Goal: Task Accomplishment & Management: Complete application form

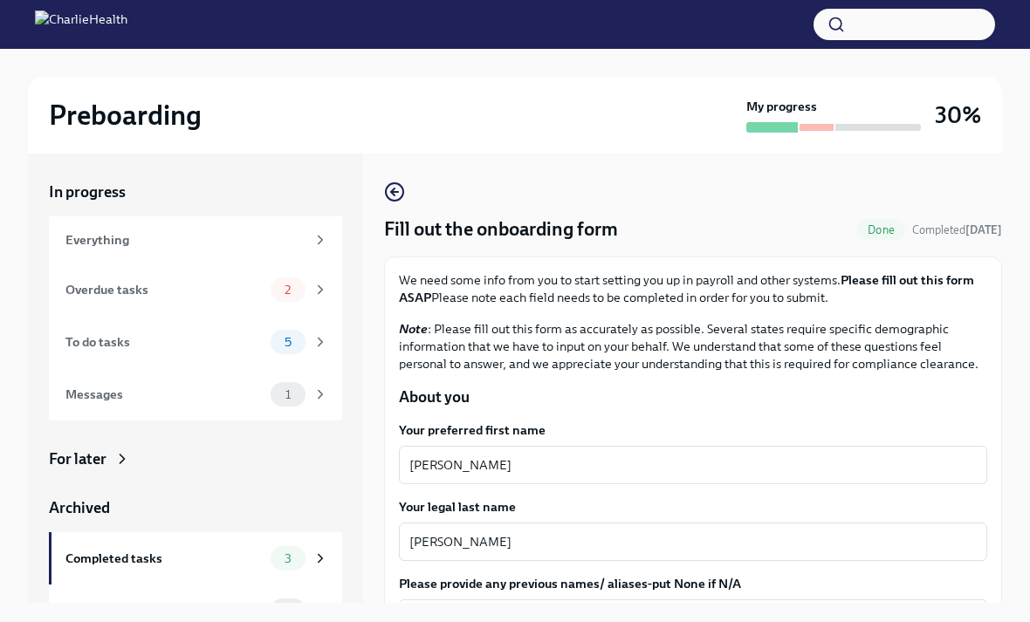
scroll to position [35, 0]
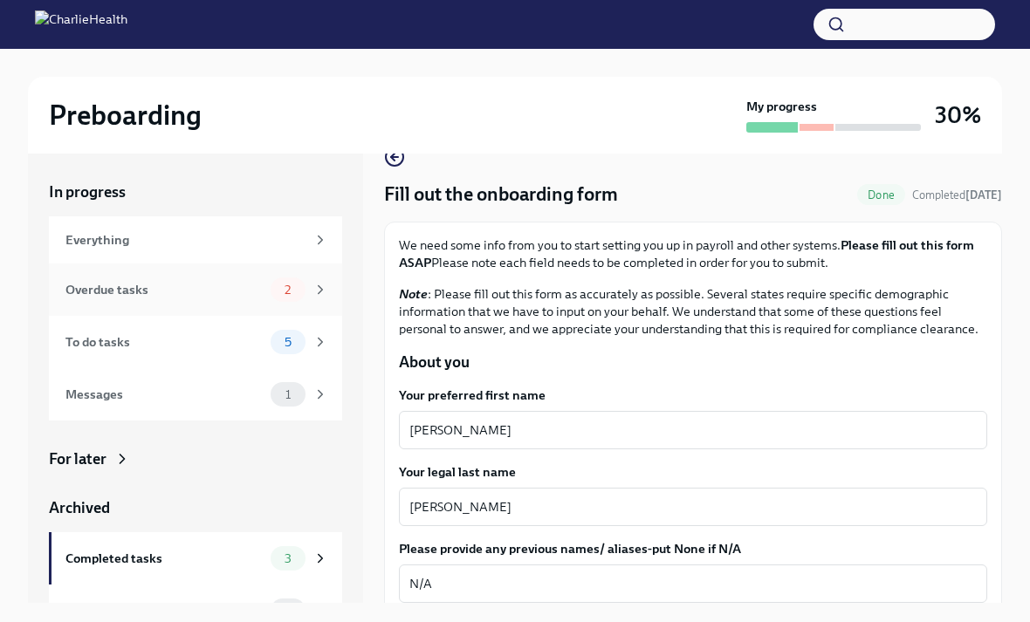
click at [298, 281] on div "2" at bounding box center [288, 289] width 35 height 24
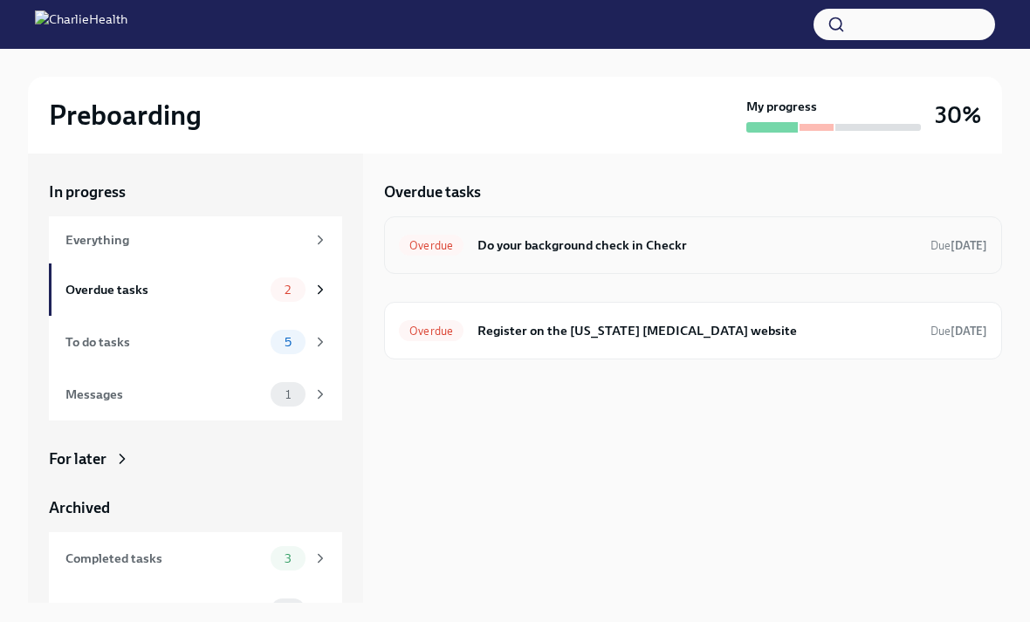
click at [728, 249] on h6 "Do your background check in Checkr" at bounding box center [696, 245] width 439 height 19
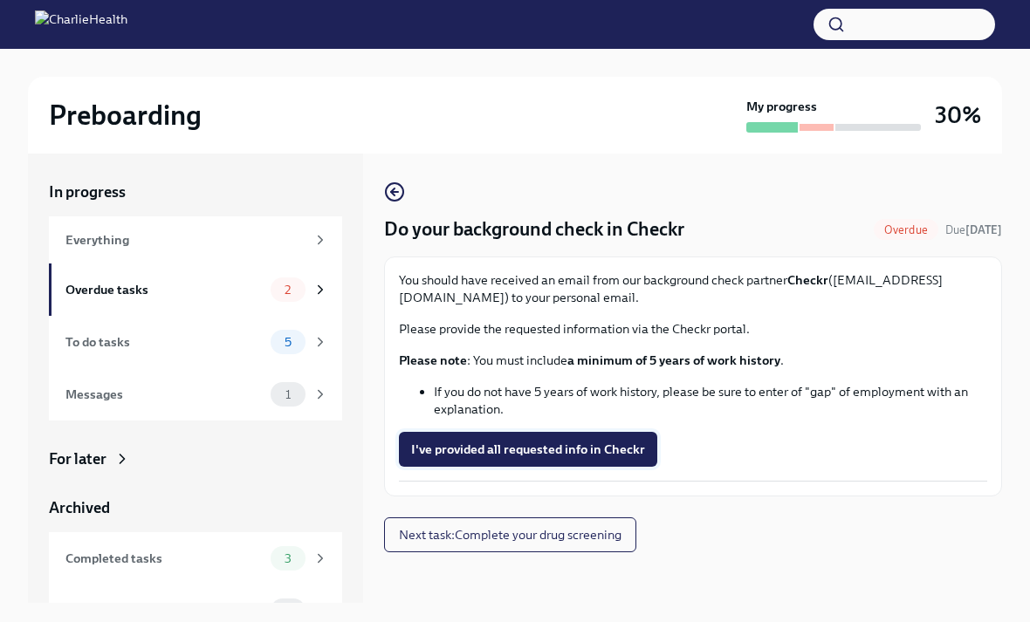
click at [578, 449] on span "I've provided all requested info in Checkr" at bounding box center [528, 449] width 234 height 17
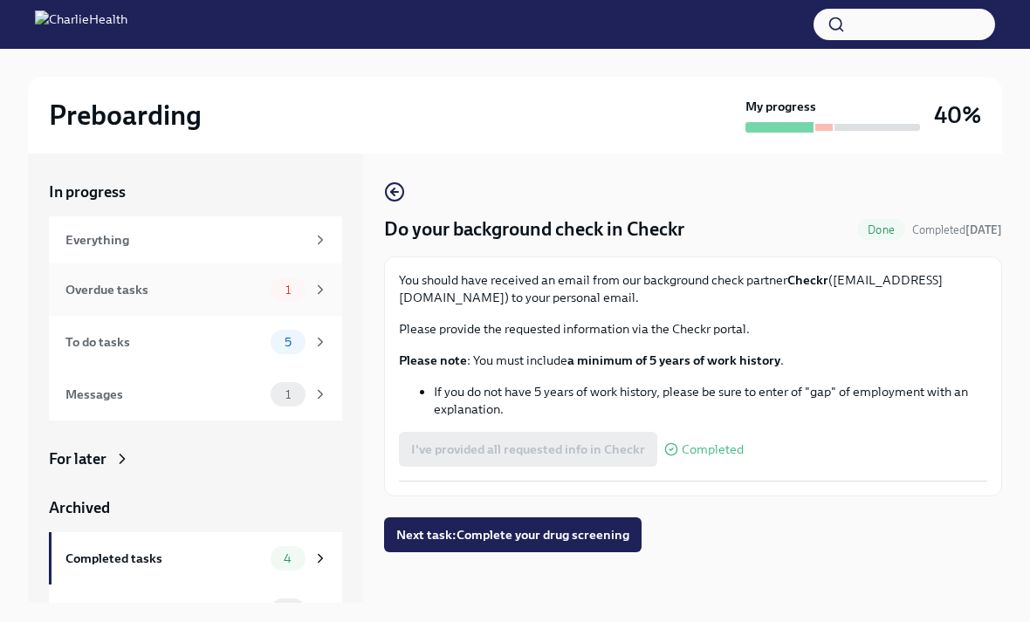
click at [282, 293] on span "1" at bounding box center [288, 290] width 26 height 13
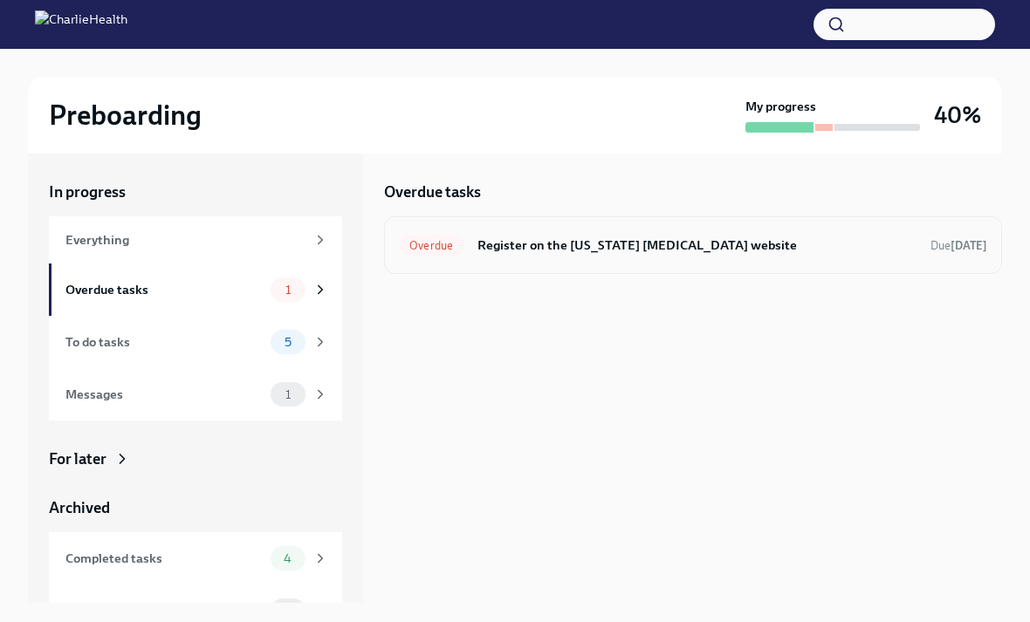
click at [594, 257] on div "Overdue Register on the [US_STATE] [MEDICAL_DATA] website Due [DATE]" at bounding box center [693, 245] width 588 height 28
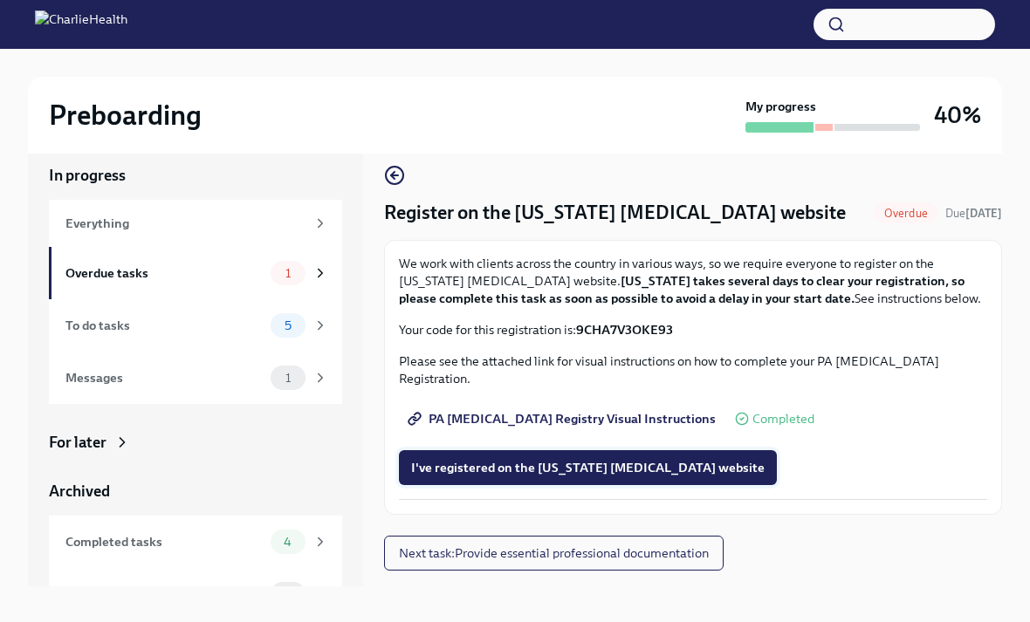
scroll to position [17, 0]
click at [546, 459] on span "I've registered on the [US_STATE] [MEDICAL_DATA] website" at bounding box center [587, 467] width 353 height 17
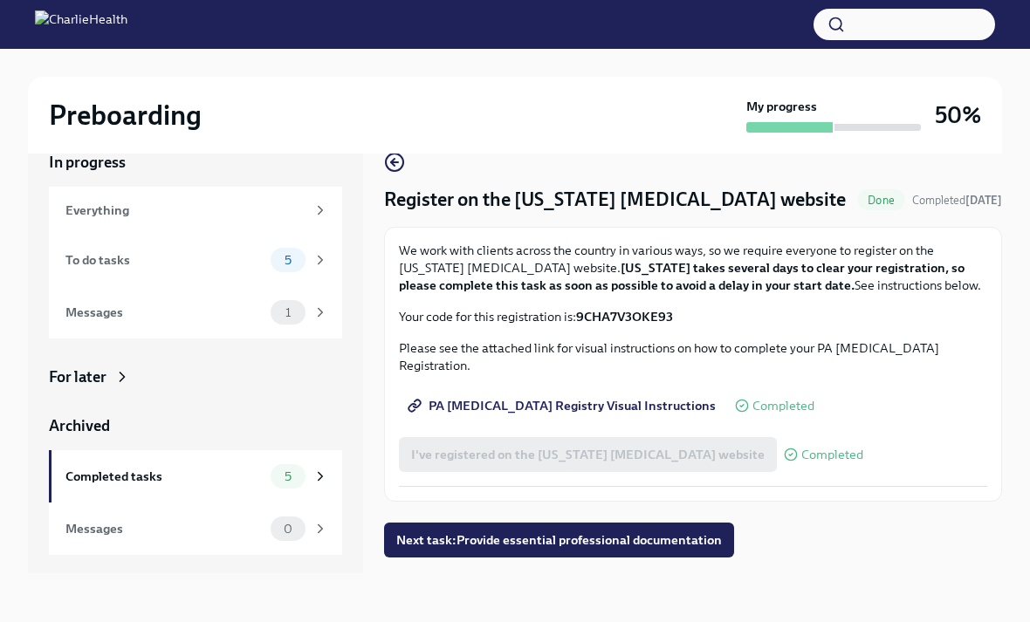
scroll to position [30, 0]
click at [297, 264] on span "5" at bounding box center [288, 260] width 28 height 13
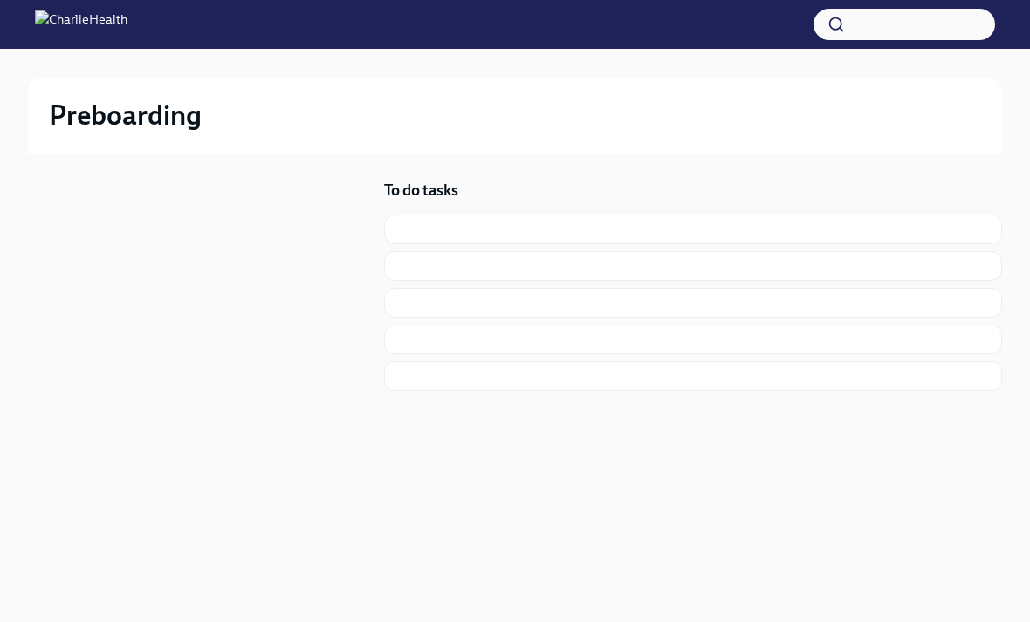
scroll to position [2, 0]
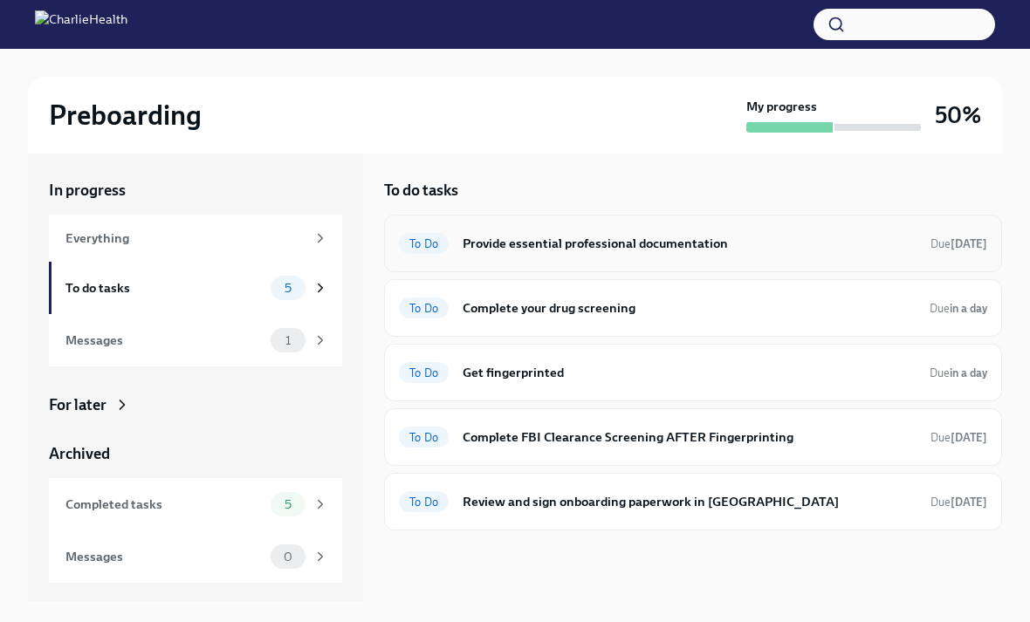
click at [606, 247] on h6 "Provide essential professional documentation" at bounding box center [689, 243] width 454 height 19
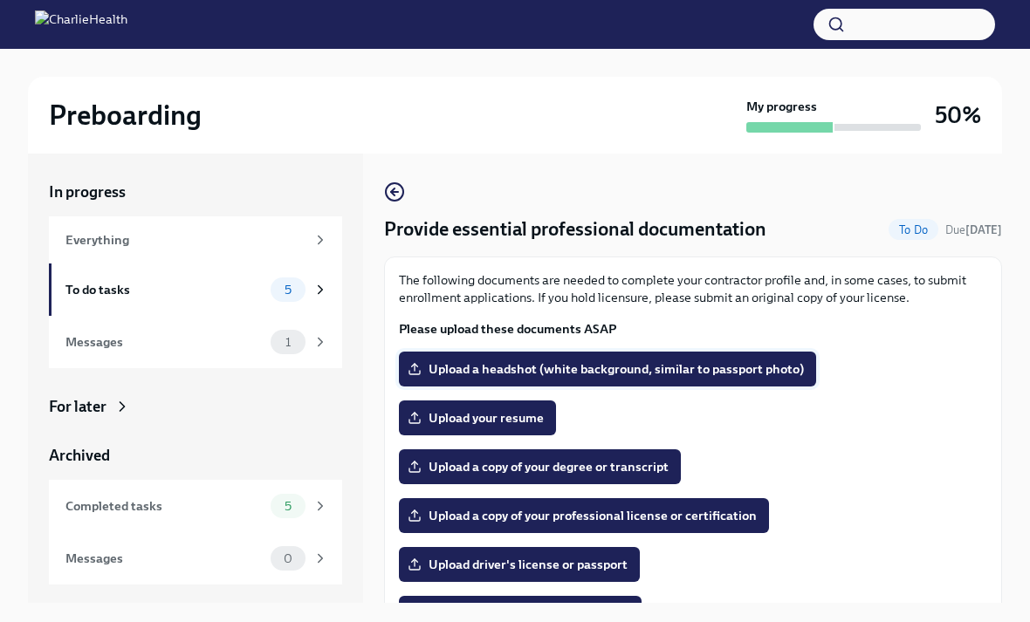
click at [758, 363] on span "Upload a headshot (white background, similar to passport photo)" at bounding box center [607, 368] width 393 height 17
click at [0, 0] on input "Upload a headshot (white background, similar to passport photo)" at bounding box center [0, 0] width 0 height 0
click at [634, 360] on label "Upload a headshot (white background, similar to passport photo)" at bounding box center [607, 369] width 417 height 35
click at [0, 0] on input "Upload a headshot (white background, similar to passport photo)" at bounding box center [0, 0] width 0 height 0
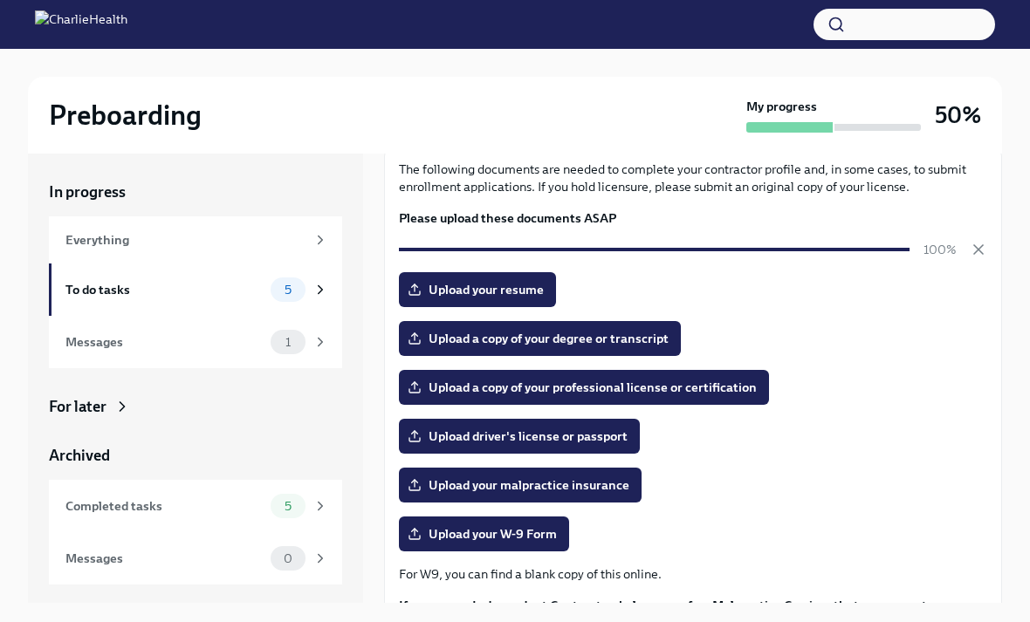
scroll to position [125, 0]
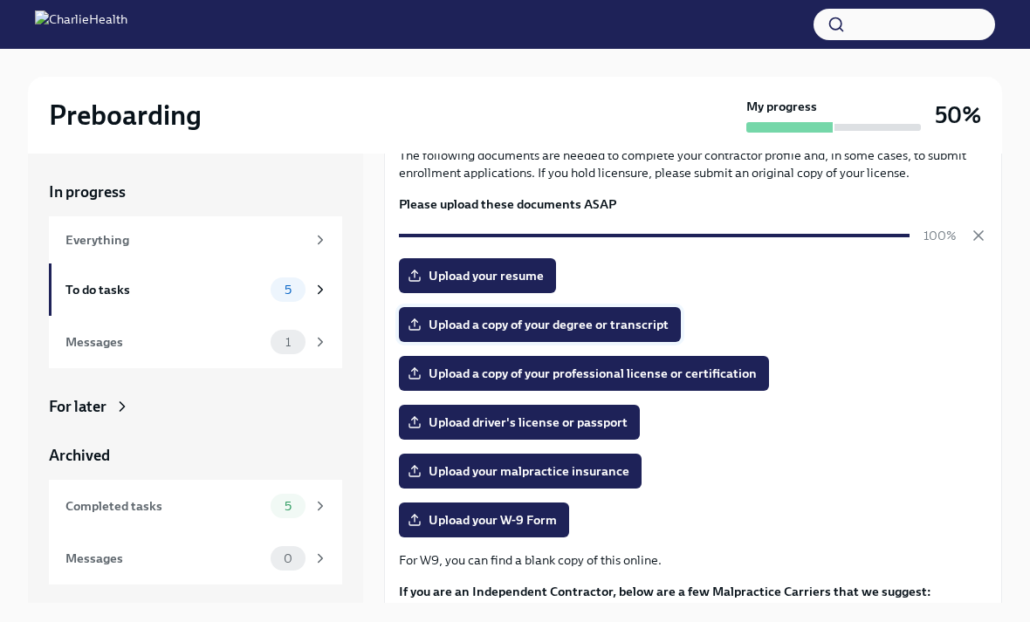
click at [635, 326] on span "Upload a copy of your degree or transcript" at bounding box center [539, 324] width 257 height 17
click at [0, 0] on input "Upload a copy of your degree or transcript" at bounding box center [0, 0] width 0 height 0
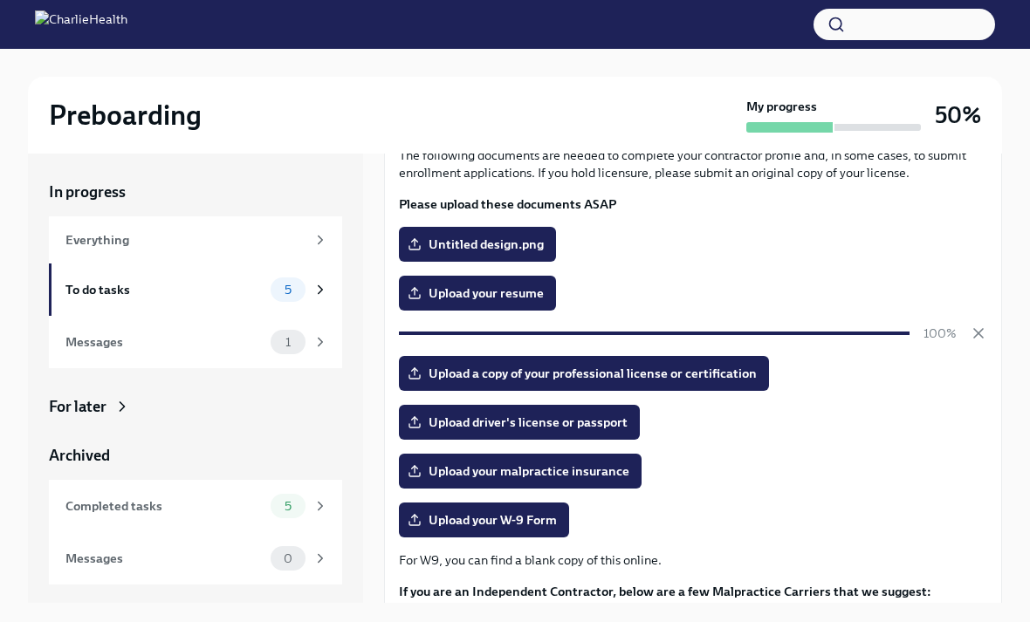
click at [531, 272] on div "The following documents are needed to complete your contractor profile and, in …" at bounding box center [693, 430] width 588 height 566
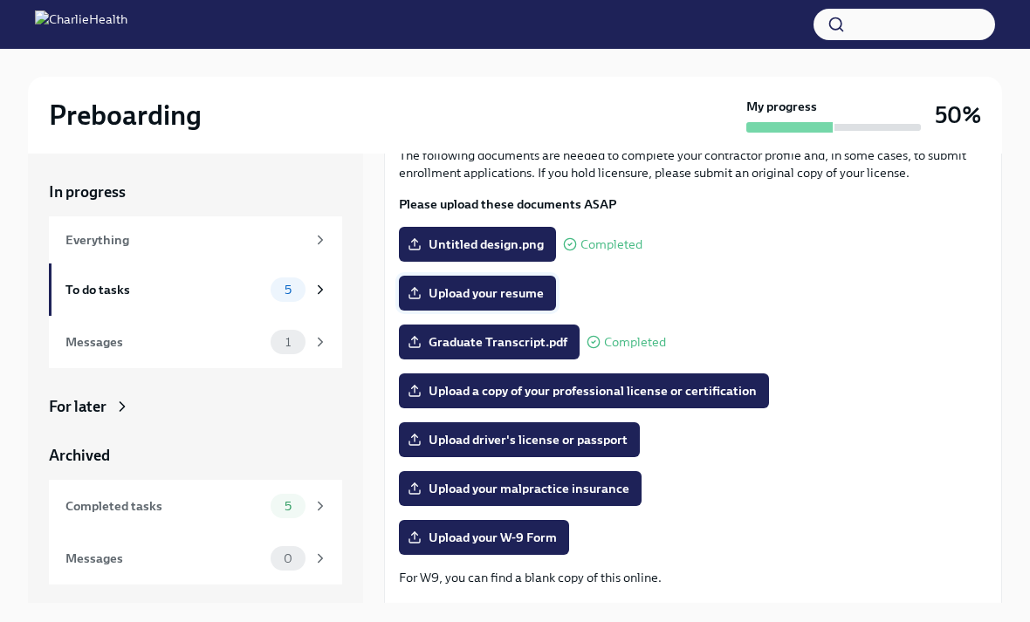
click at [504, 290] on span "Upload your resume" at bounding box center [477, 292] width 133 height 17
click at [0, 0] on input "Upload your resume" at bounding box center [0, 0] width 0 height 0
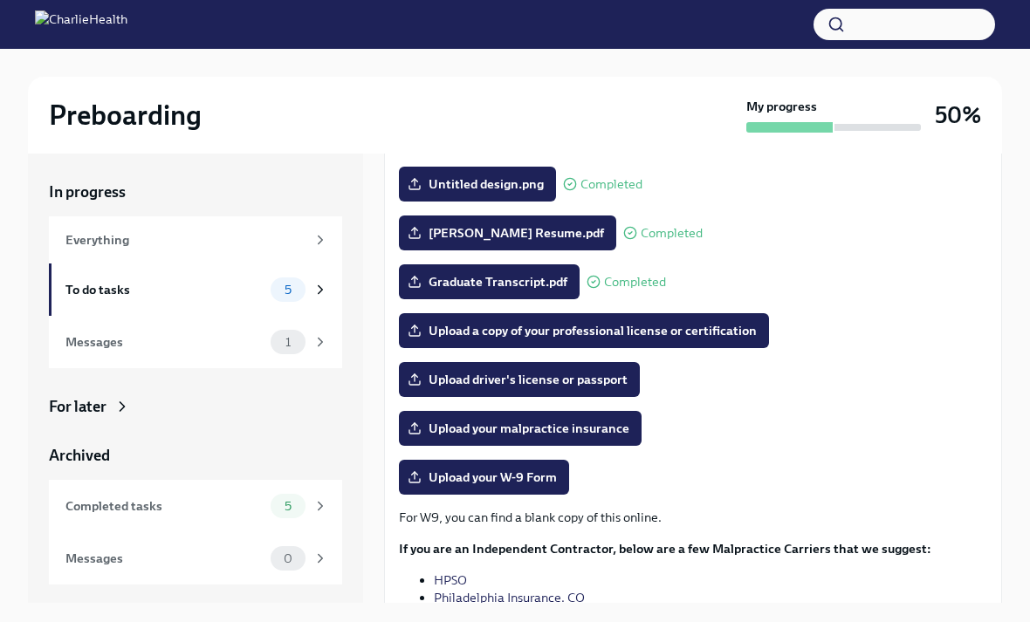
scroll to position [191, 0]
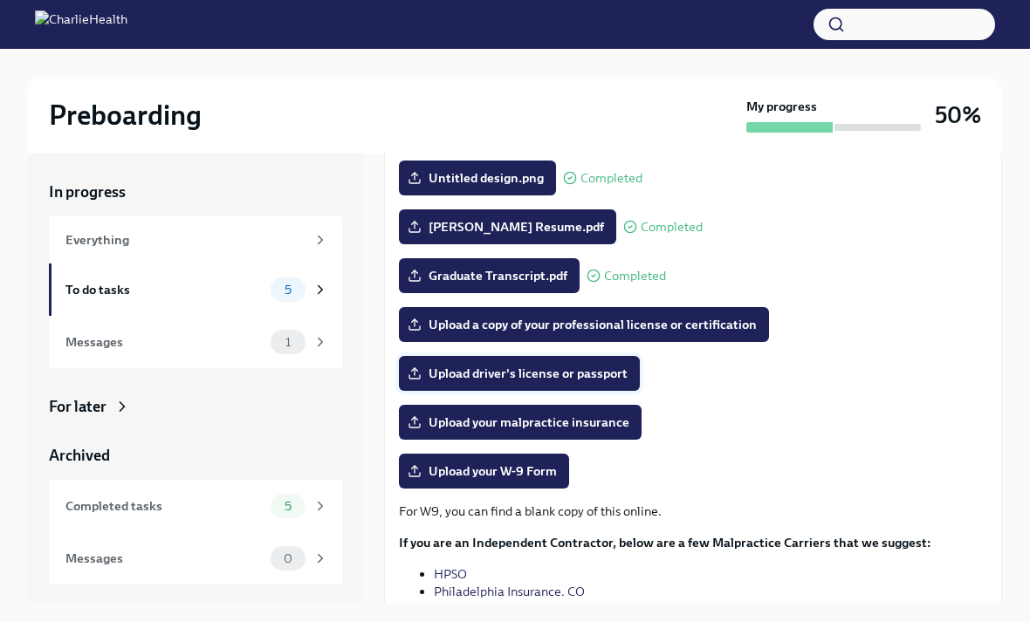
click at [596, 379] on span "Upload driver's license or passport" at bounding box center [519, 373] width 216 height 17
click at [0, 0] on input "Upload driver's license or passport" at bounding box center [0, 0] width 0 height 0
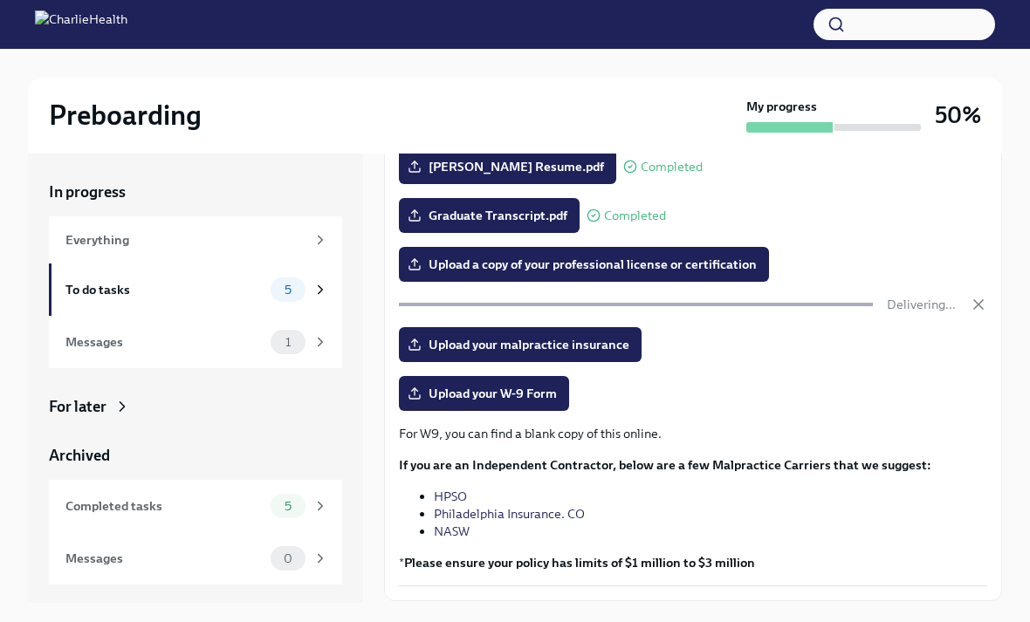
scroll to position [250, 0]
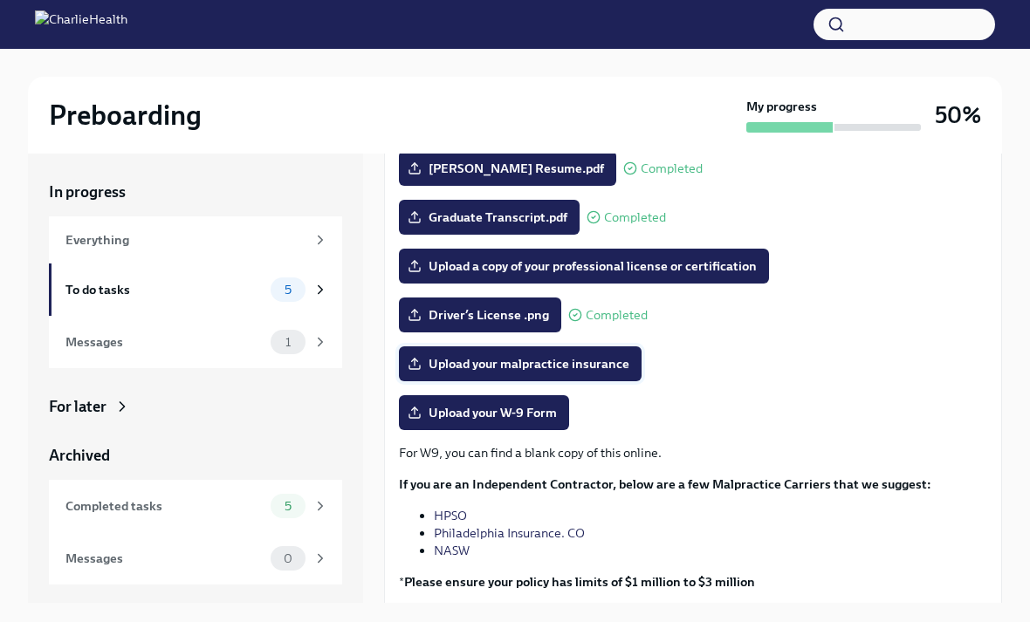
click at [607, 371] on span "Upload your malpractice insurance" at bounding box center [520, 363] width 218 height 17
click at [0, 0] on input "Upload your malpractice insurance" at bounding box center [0, 0] width 0 height 0
click at [603, 370] on span "Upload your malpractice insurance" at bounding box center [520, 363] width 218 height 17
click at [0, 0] on input "Upload your malpractice insurance" at bounding box center [0, 0] width 0 height 0
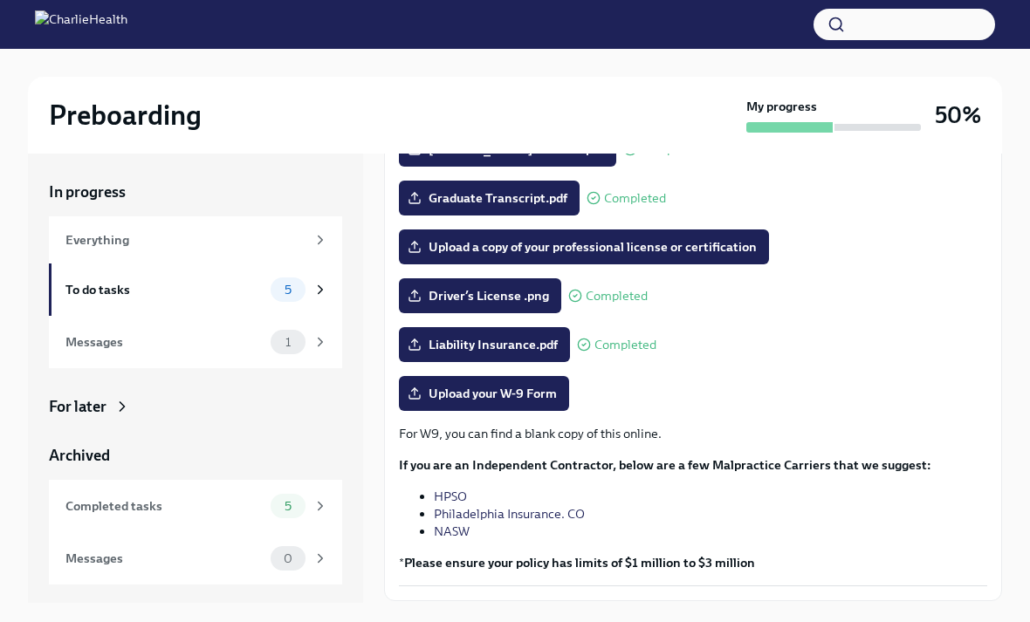
scroll to position [267, 0]
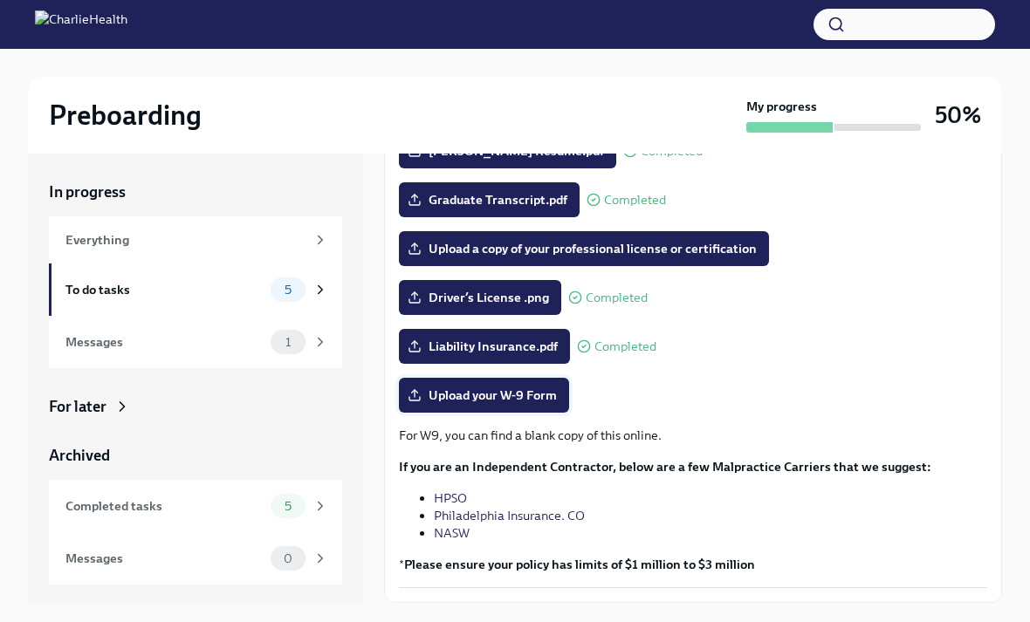
click at [524, 401] on span "Upload your W-9 Form" at bounding box center [484, 395] width 146 height 17
click at [0, 0] on input "Upload your W-9 Form" at bounding box center [0, 0] width 0 height 0
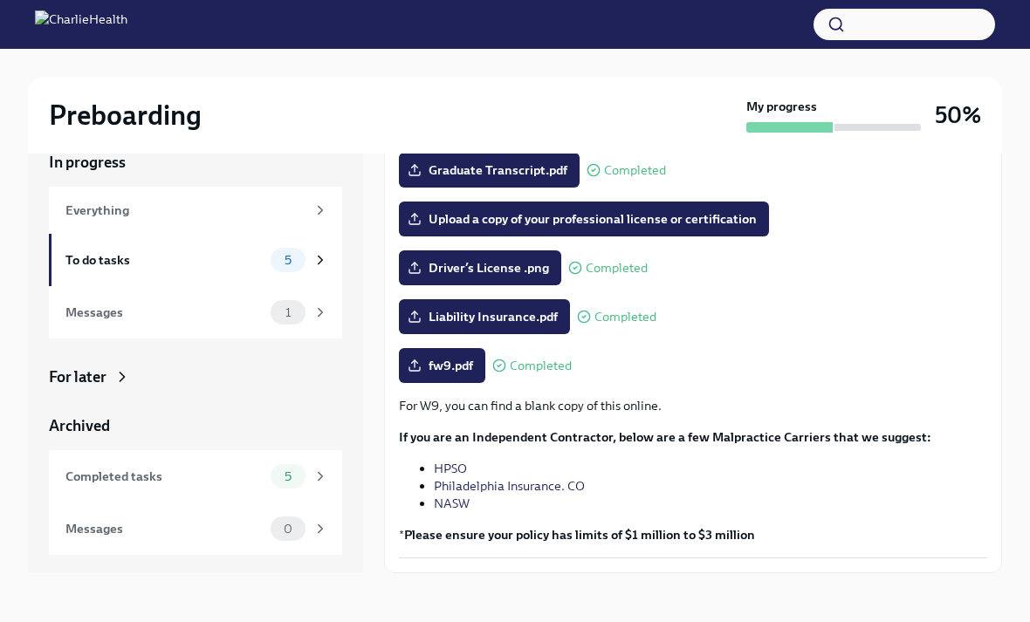
click at [496, 611] on span "Next task : Complete your drug screening" at bounding box center [510, 611] width 223 height 17
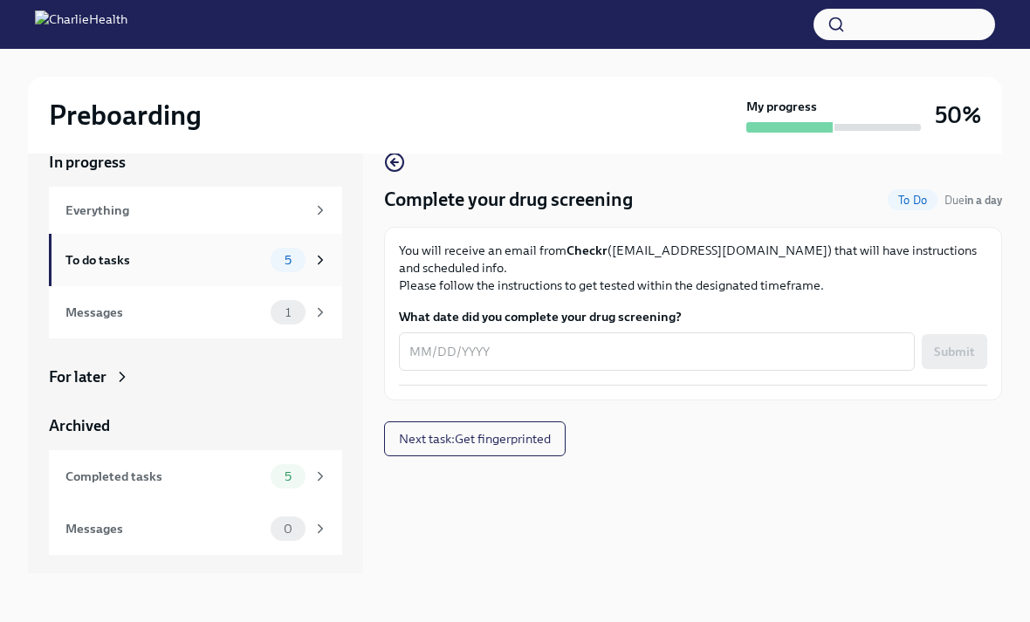
click at [284, 261] on span "5" at bounding box center [288, 260] width 28 height 13
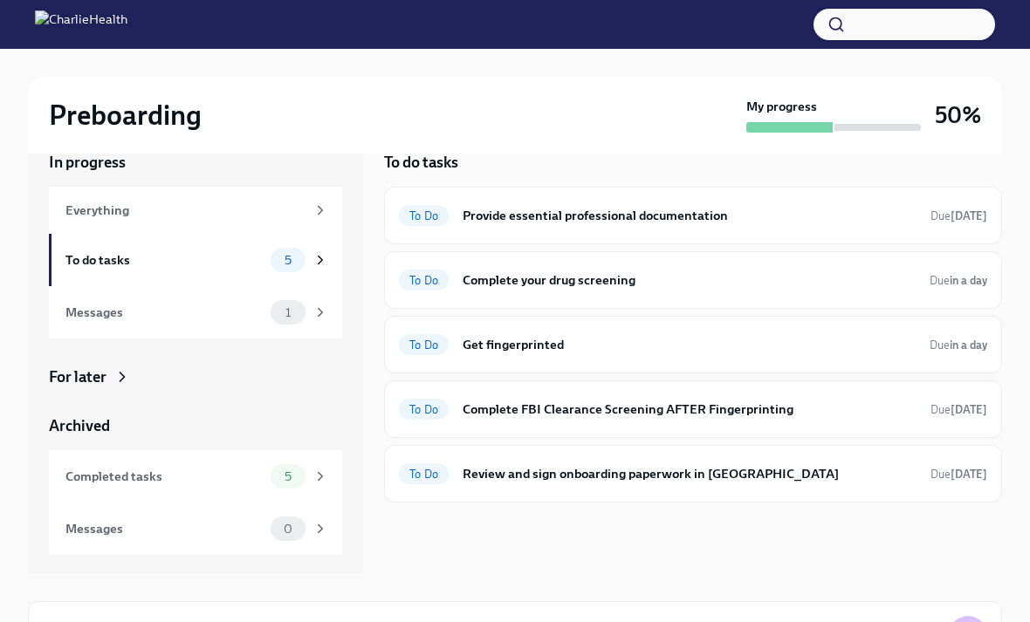
scroll to position [2, 0]
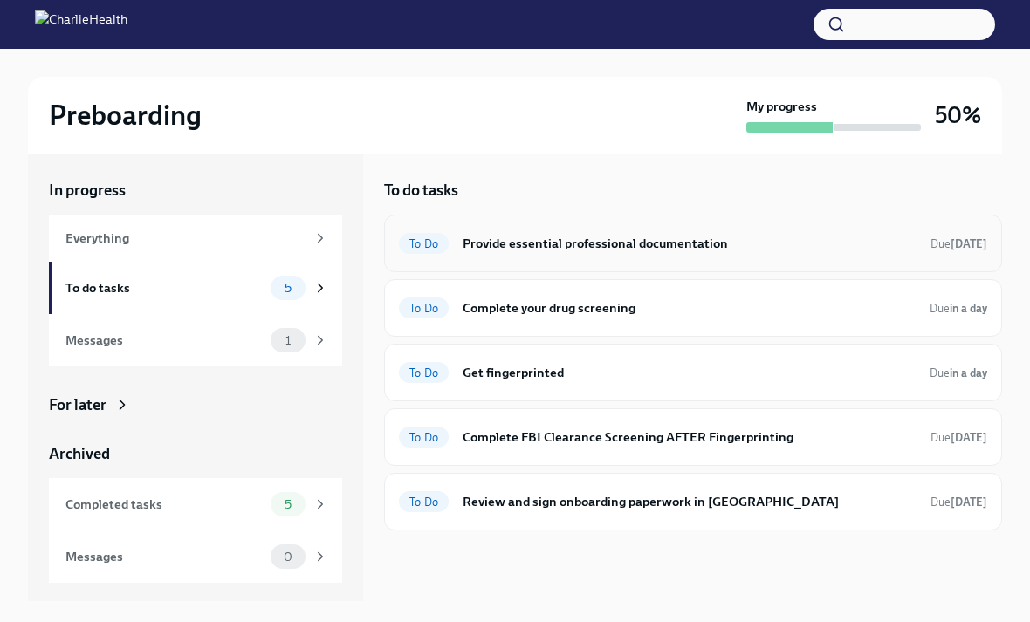
click at [627, 256] on div "To Do Provide essential professional documentation Due [DATE]" at bounding box center [693, 243] width 588 height 28
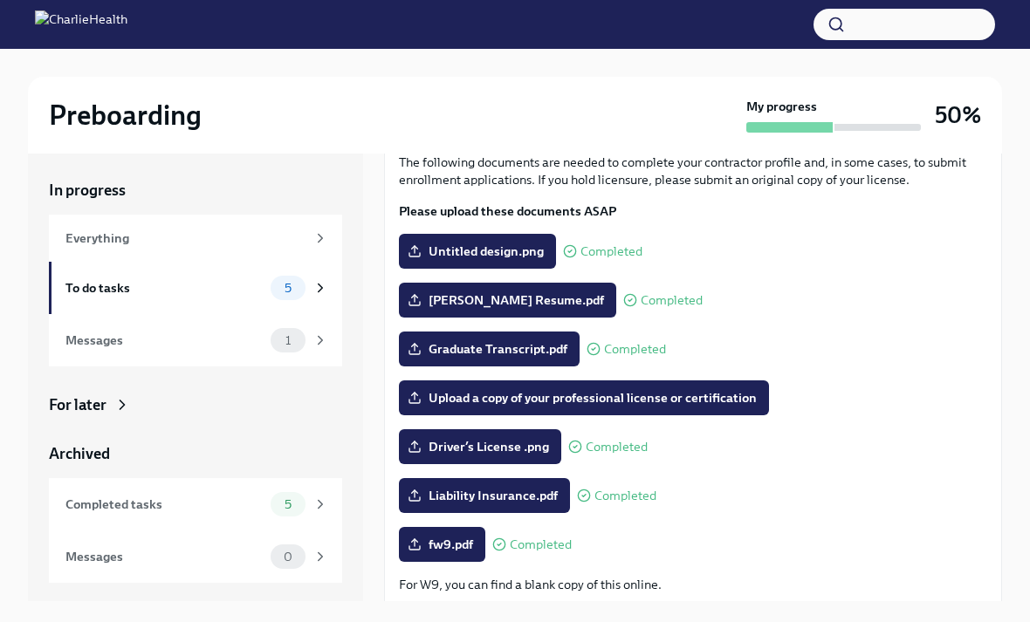
scroll to position [117, 0]
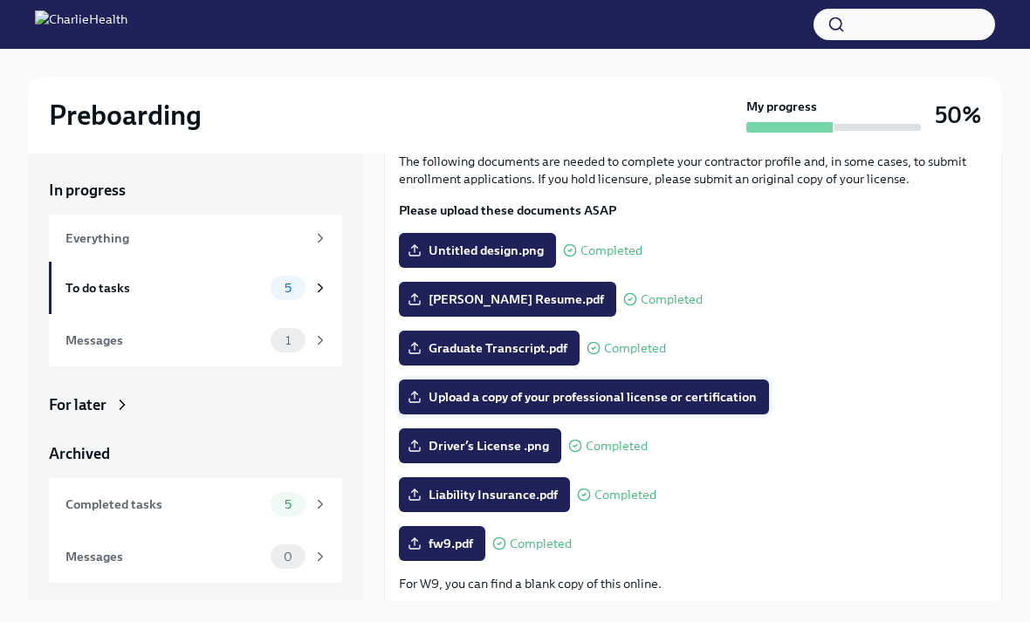
click at [660, 402] on span "Upload a copy of your professional license or certification" at bounding box center [584, 396] width 346 height 17
click at [0, 0] on input "Upload a copy of your professional license or certification" at bounding box center [0, 0] width 0 height 0
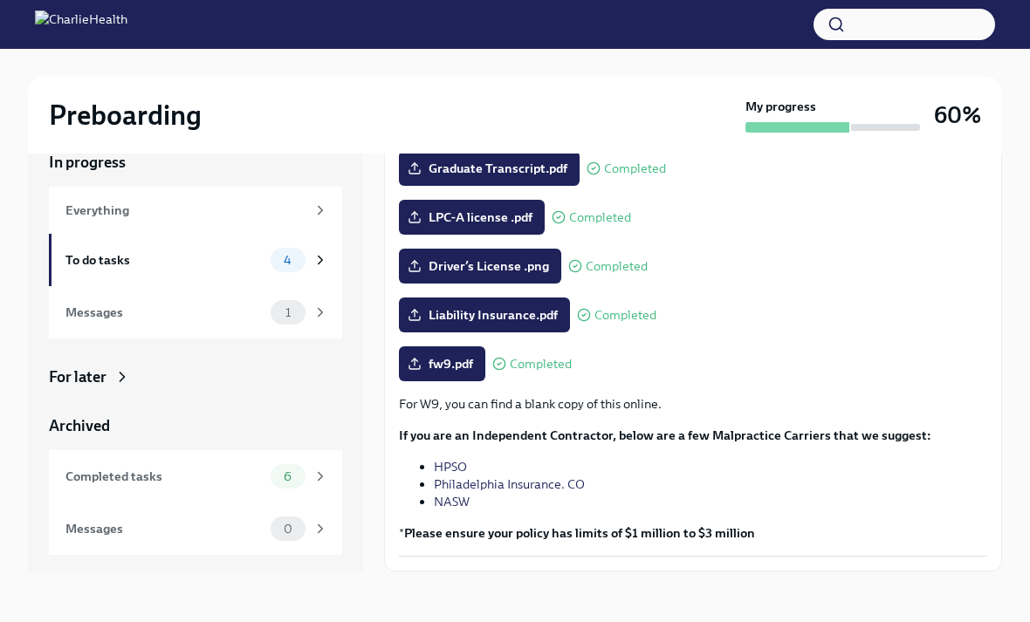
scroll to position [267, 0]
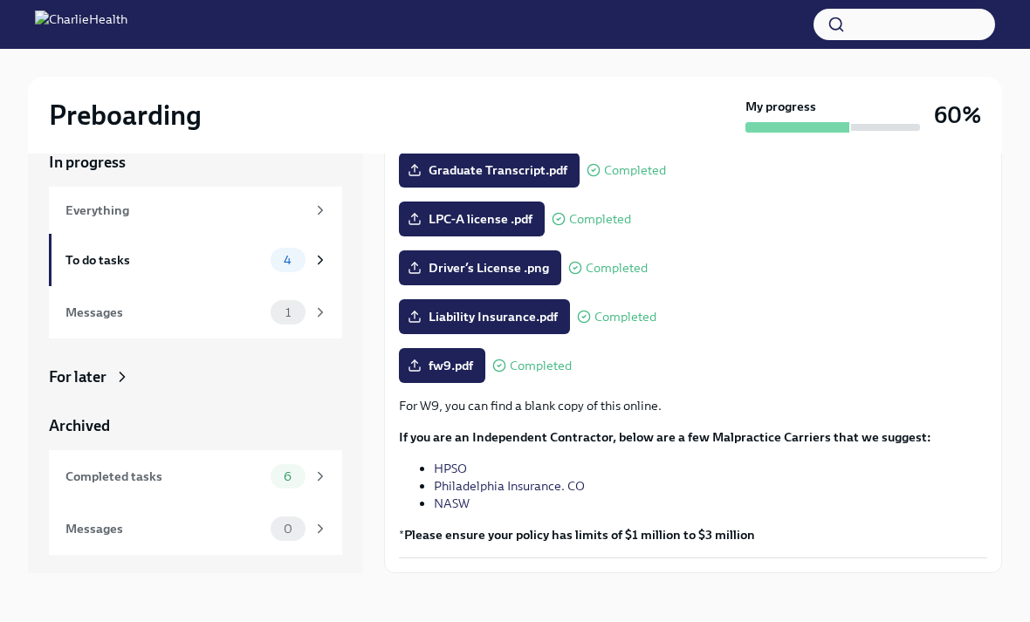
click at [464, 621] on button "Next task : Complete your drug screening" at bounding box center [512, 611] width 257 height 35
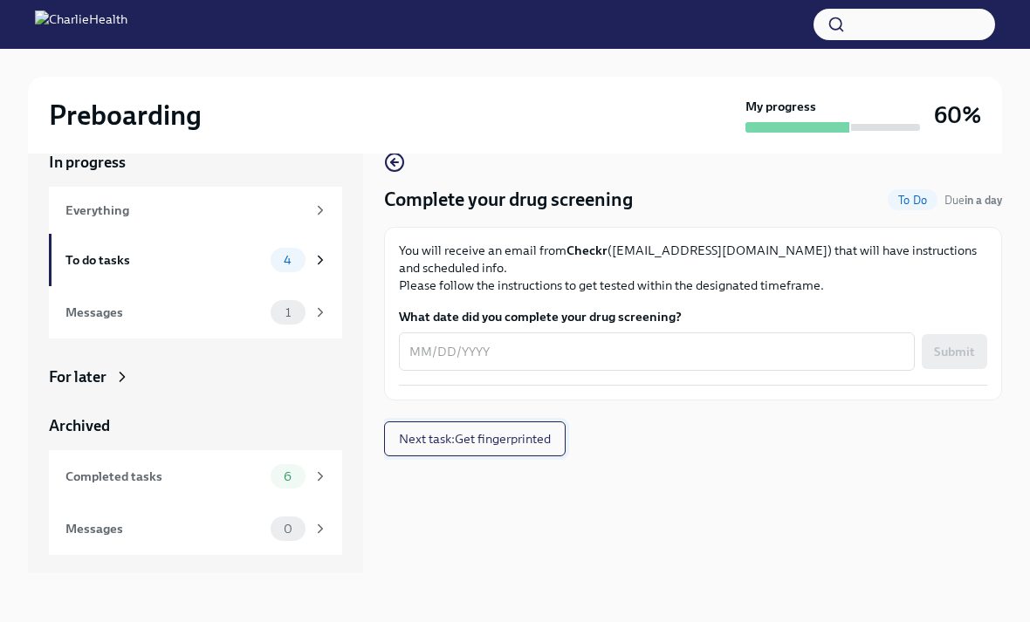
click at [523, 438] on span "Next task : Get fingerprinted" at bounding box center [475, 438] width 152 height 17
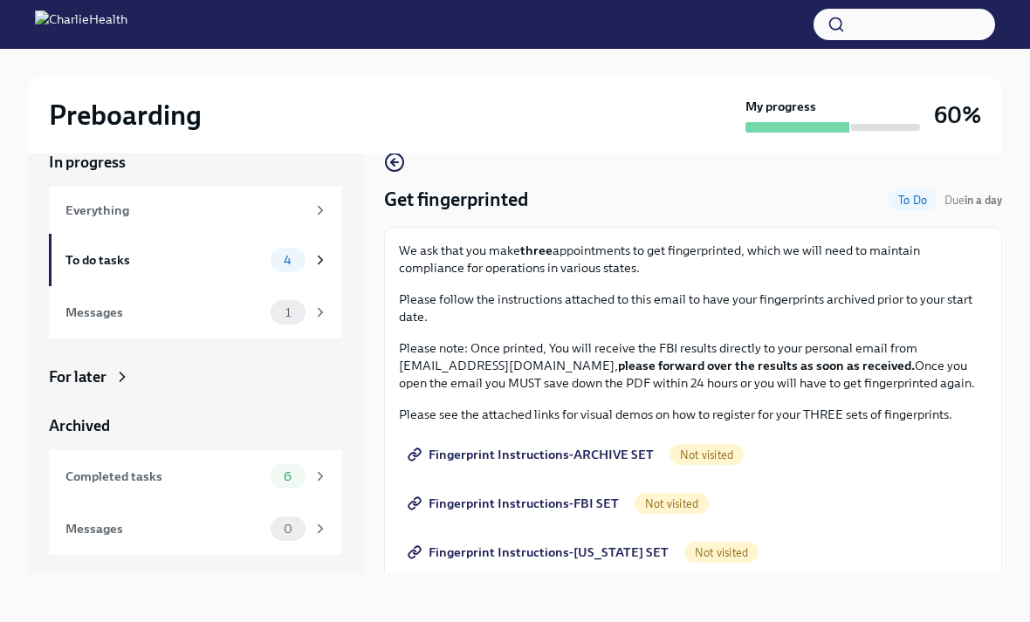
scroll to position [46, 0]
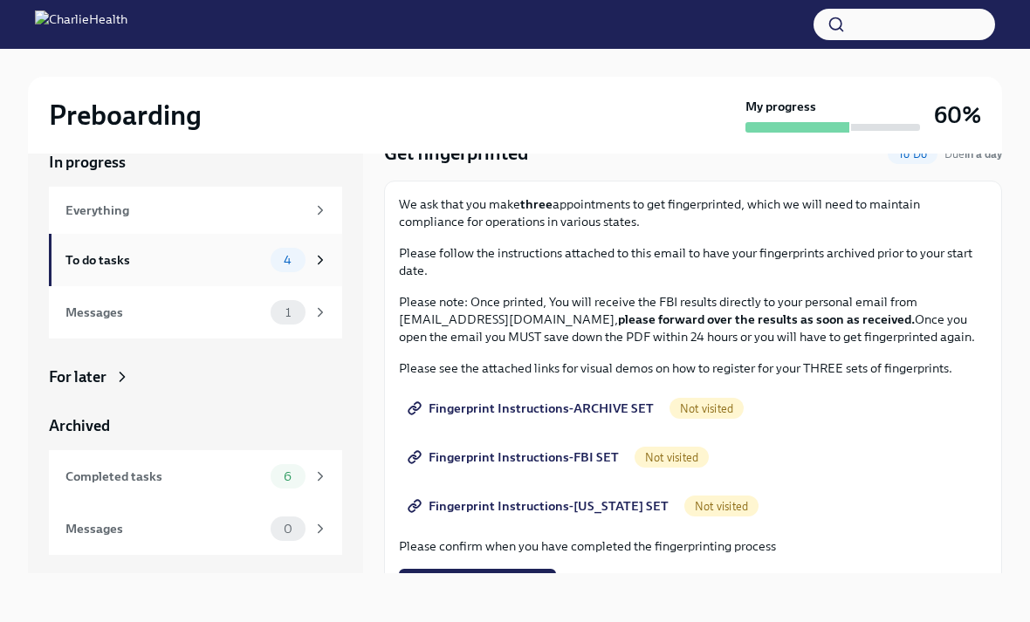
click at [289, 271] on div "4" at bounding box center [288, 260] width 35 height 24
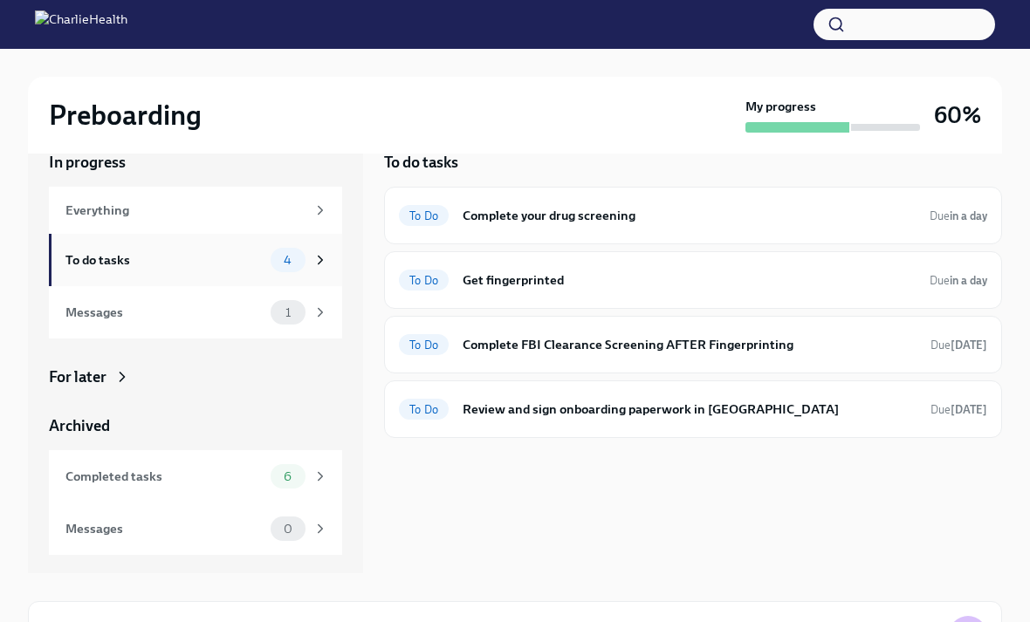
scroll to position [2, 0]
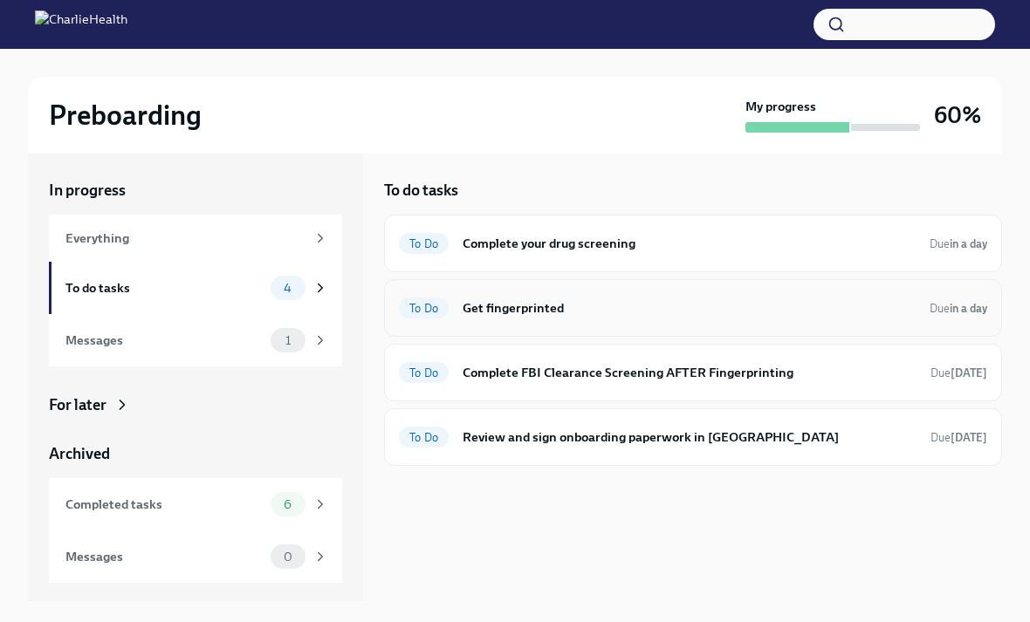
click at [618, 305] on h6 "Get fingerprinted" at bounding box center [688, 307] width 453 height 19
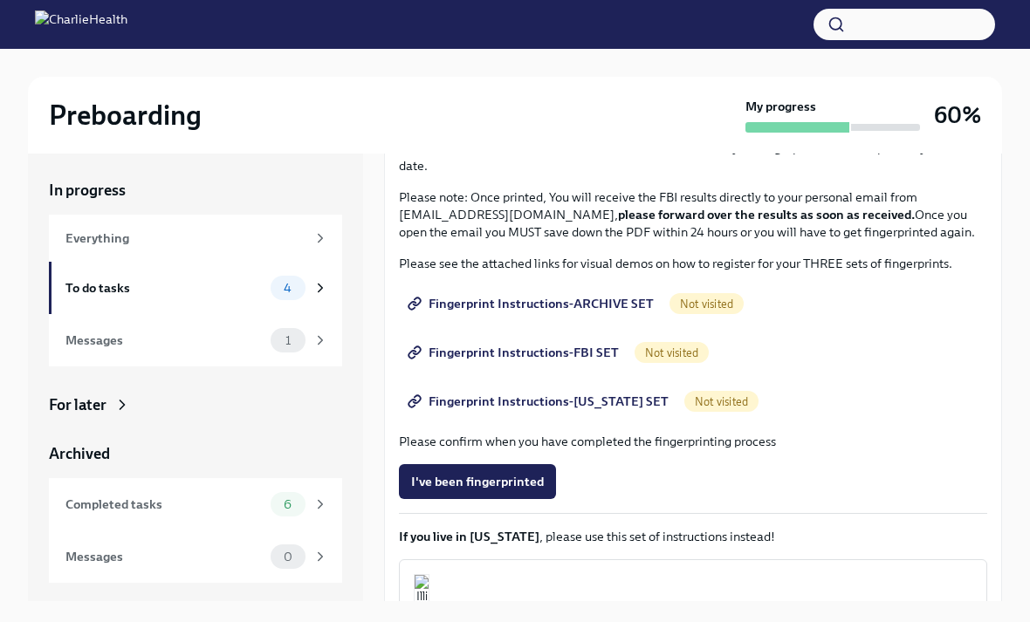
scroll to position [176, 0]
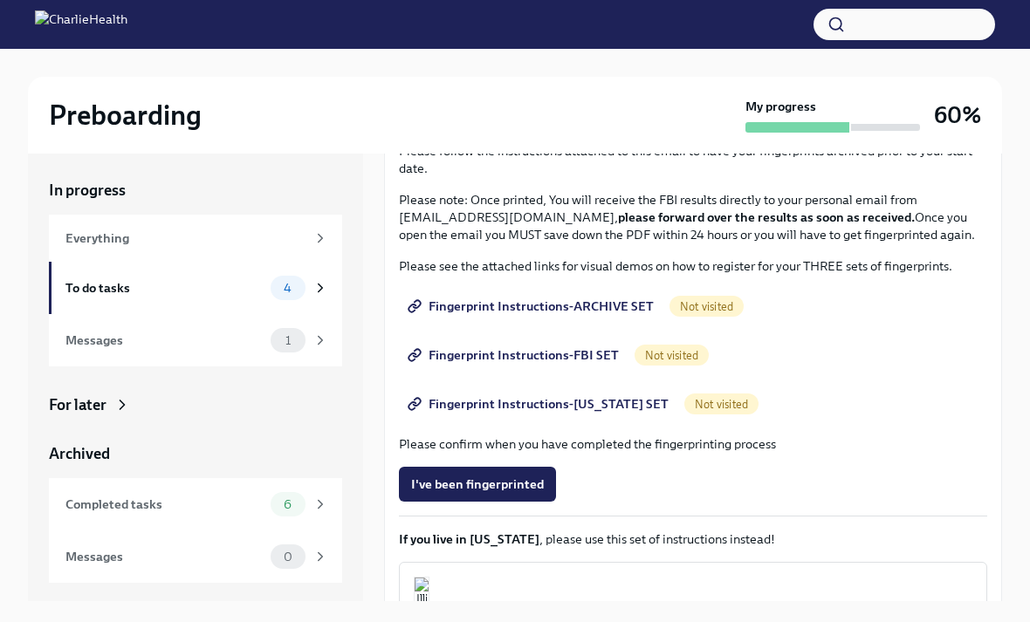
click at [584, 312] on span "Fingerprint Instructions-ARCHIVE SET" at bounding box center [532, 306] width 243 height 17
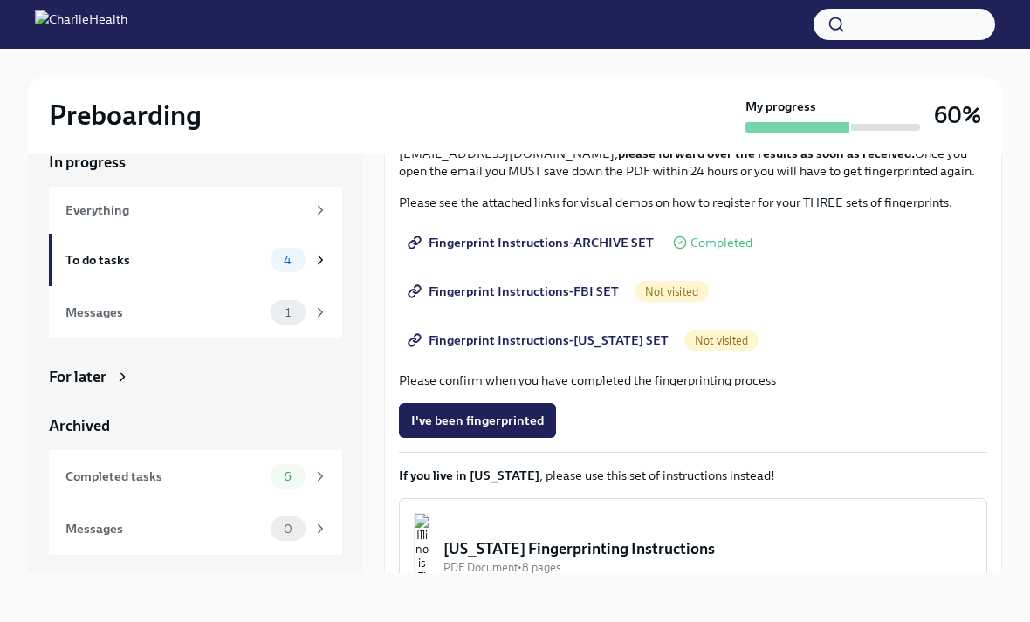
scroll to position [216, 0]
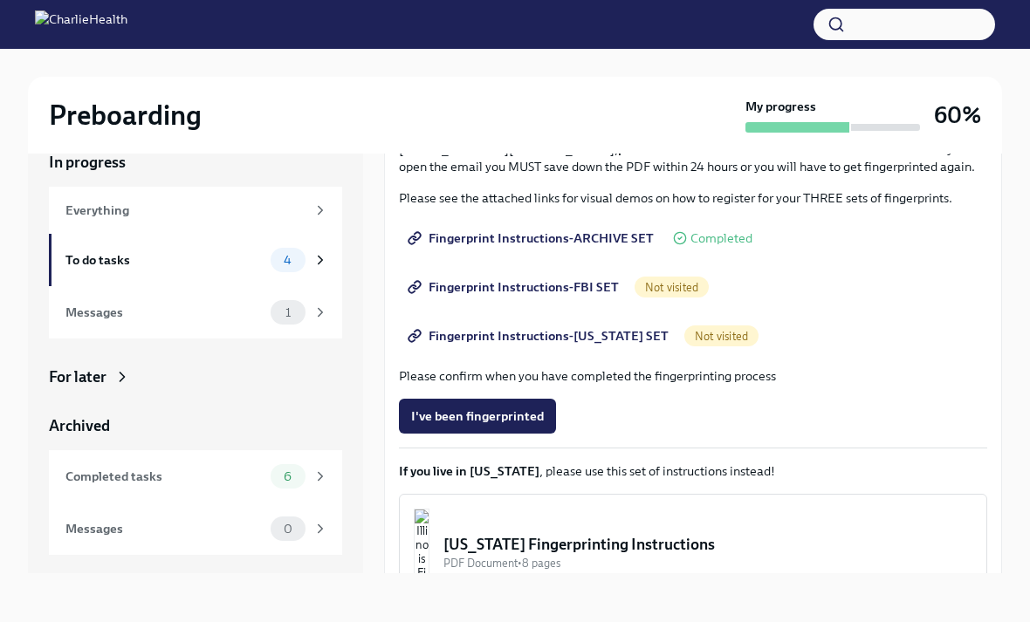
click at [617, 275] on link "Fingerprint Instructions-FBI SET" at bounding box center [515, 287] width 232 height 35
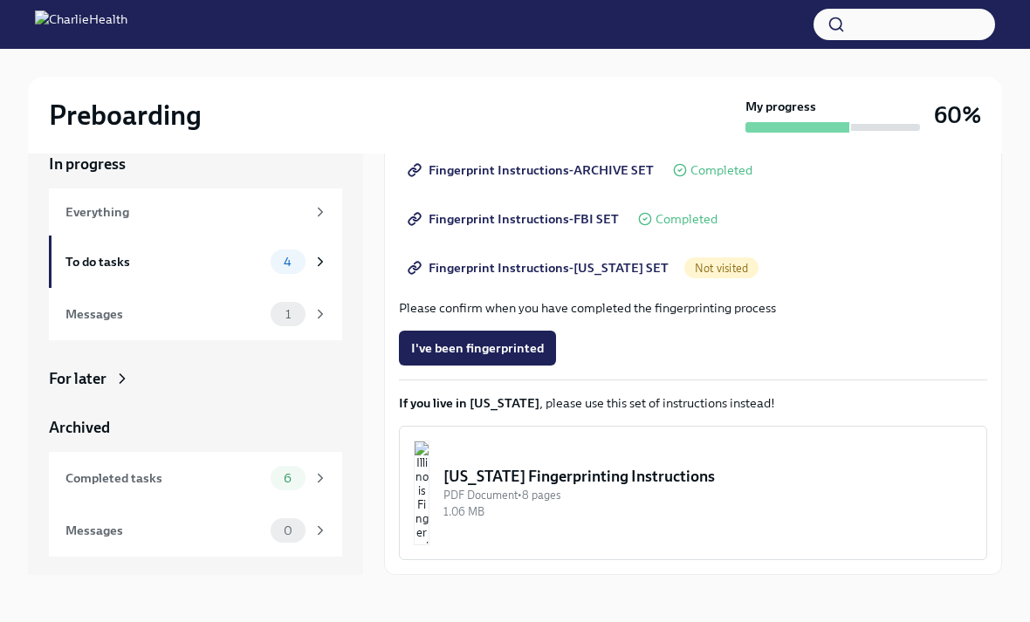
scroll to position [27, 0]
click at [697, 271] on span "Not visited" at bounding box center [721, 269] width 74 height 13
click at [615, 265] on span "Fingerprint Instructions-[US_STATE] SET" at bounding box center [539, 268] width 257 height 17
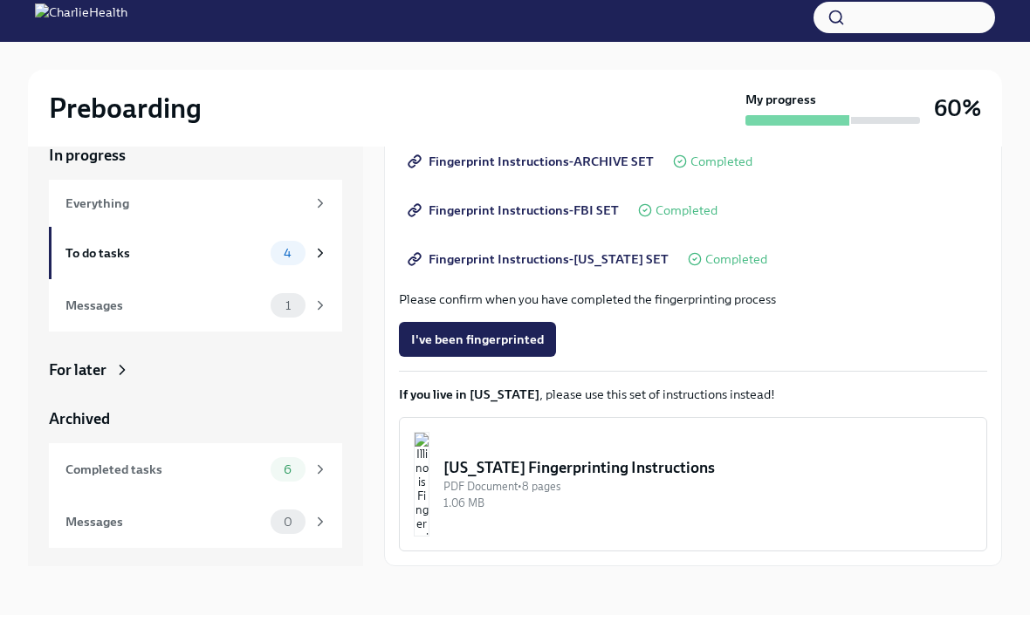
scroll to position [30, 0]
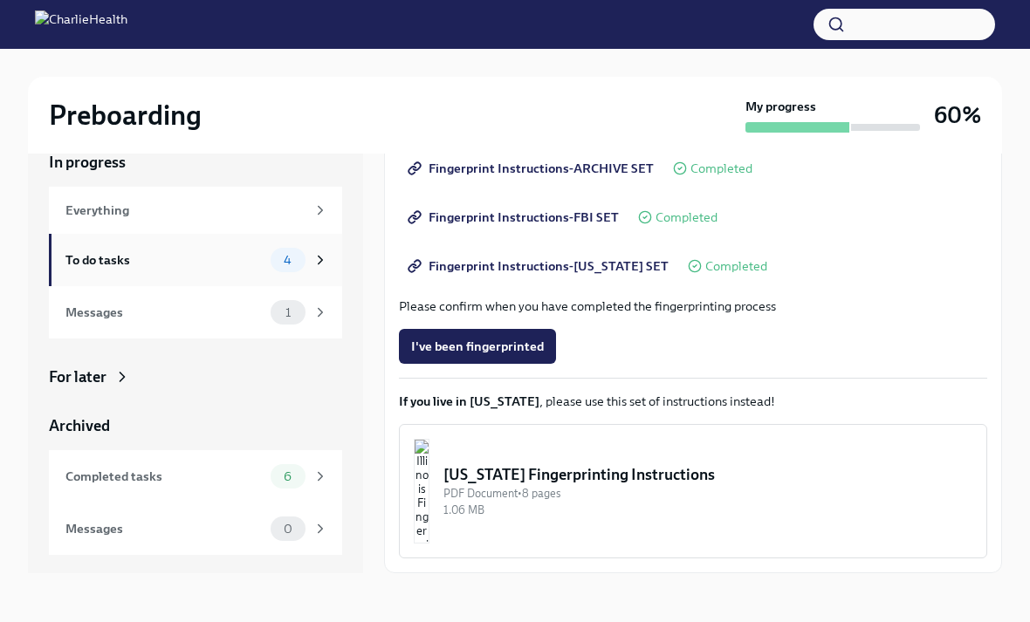
click at [267, 250] on div "To do tasks 4" at bounding box center [196, 260] width 263 height 24
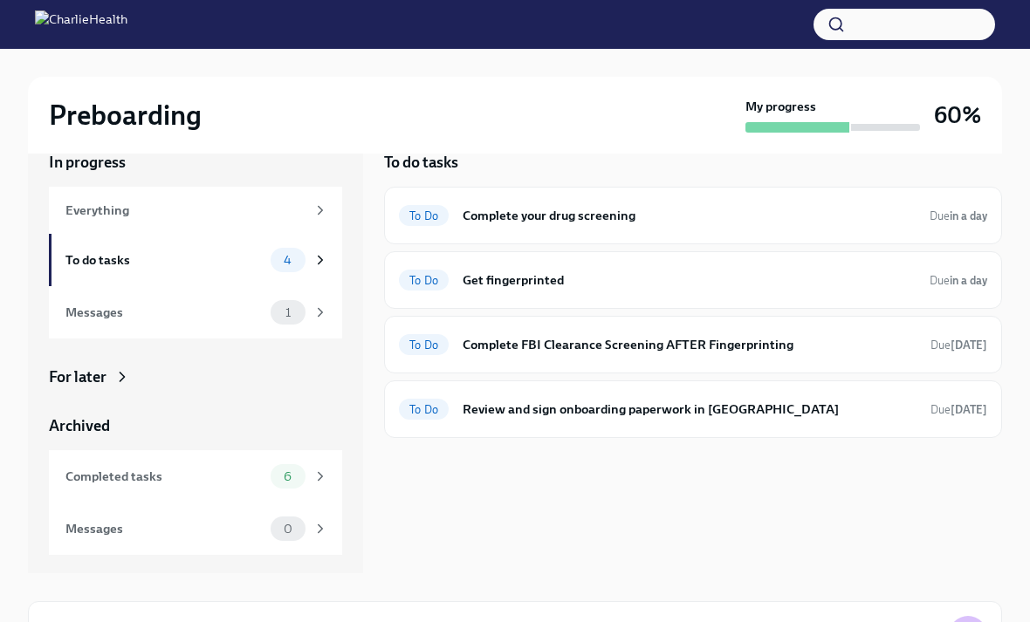
scroll to position [2, 0]
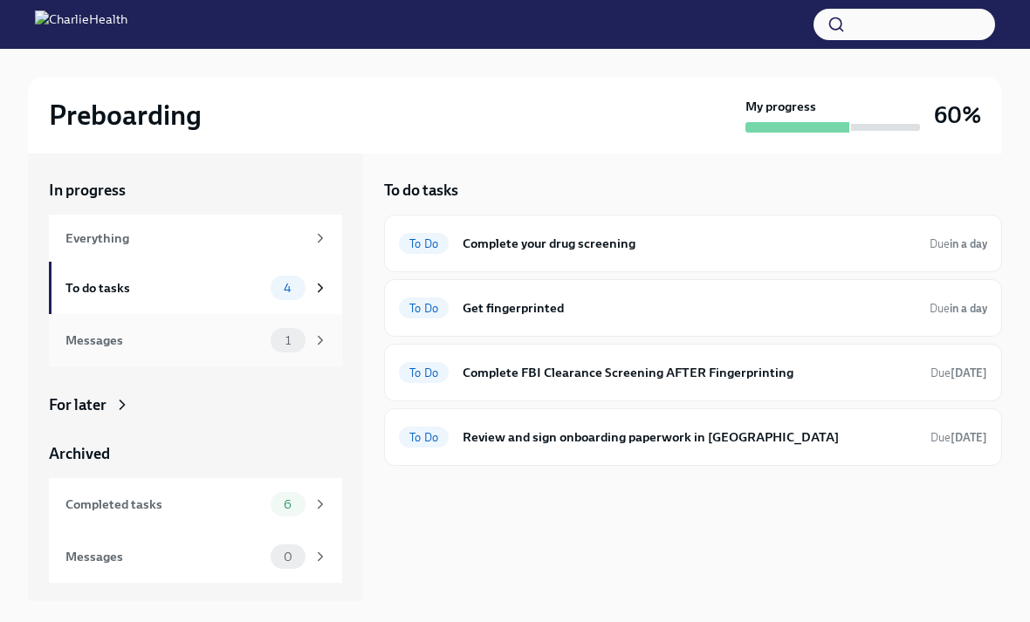
click at [261, 354] on div "Messages 1" at bounding box center [195, 340] width 293 height 52
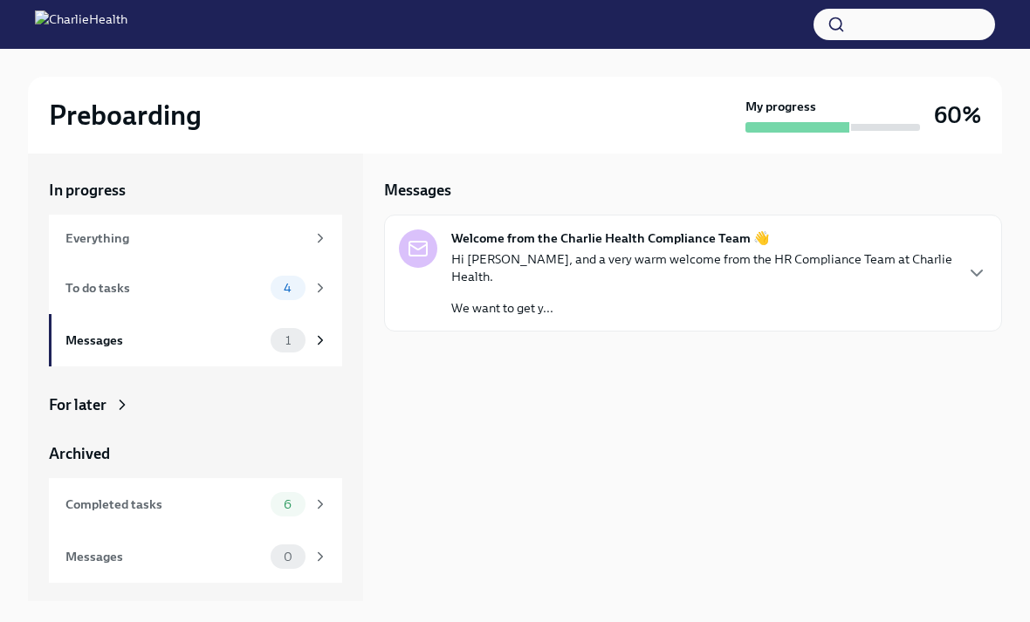
click at [648, 299] on p "We want to get y..." at bounding box center [701, 307] width 501 height 17
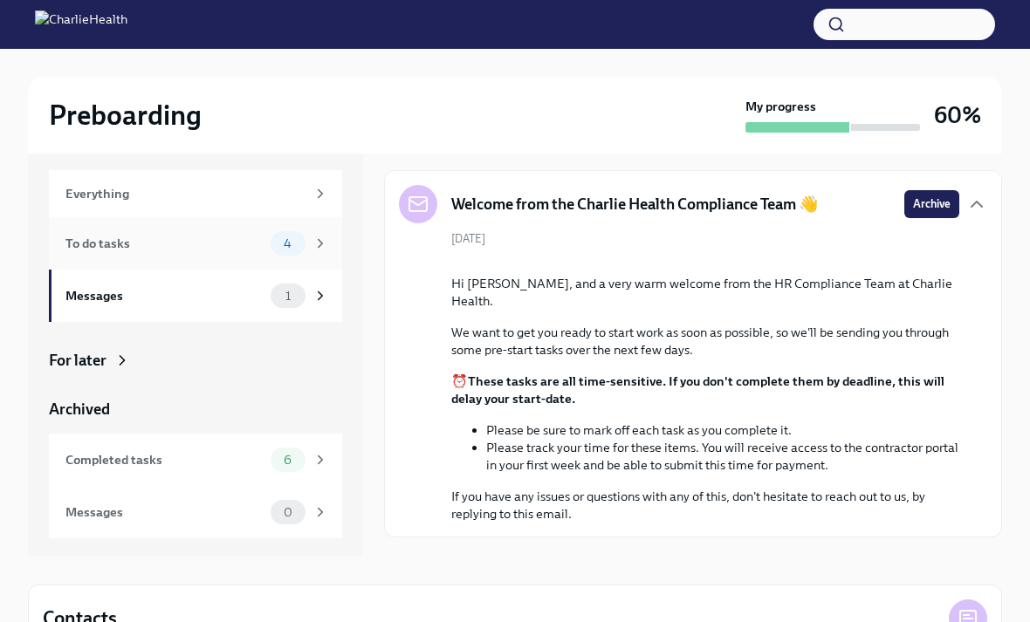
scroll to position [37, 0]
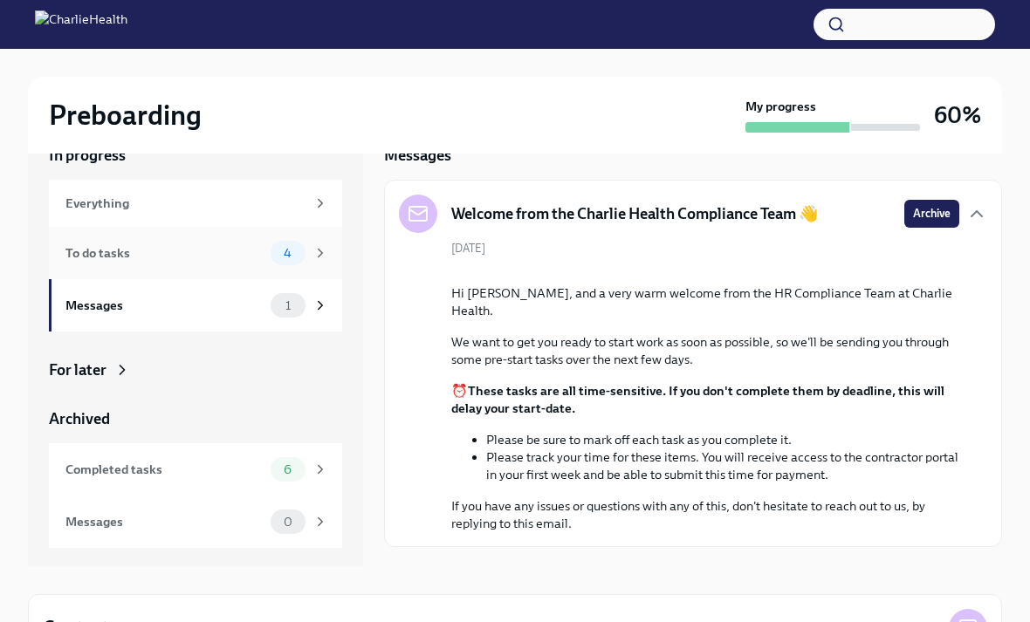
click at [291, 255] on span "4" at bounding box center [287, 253] width 29 height 13
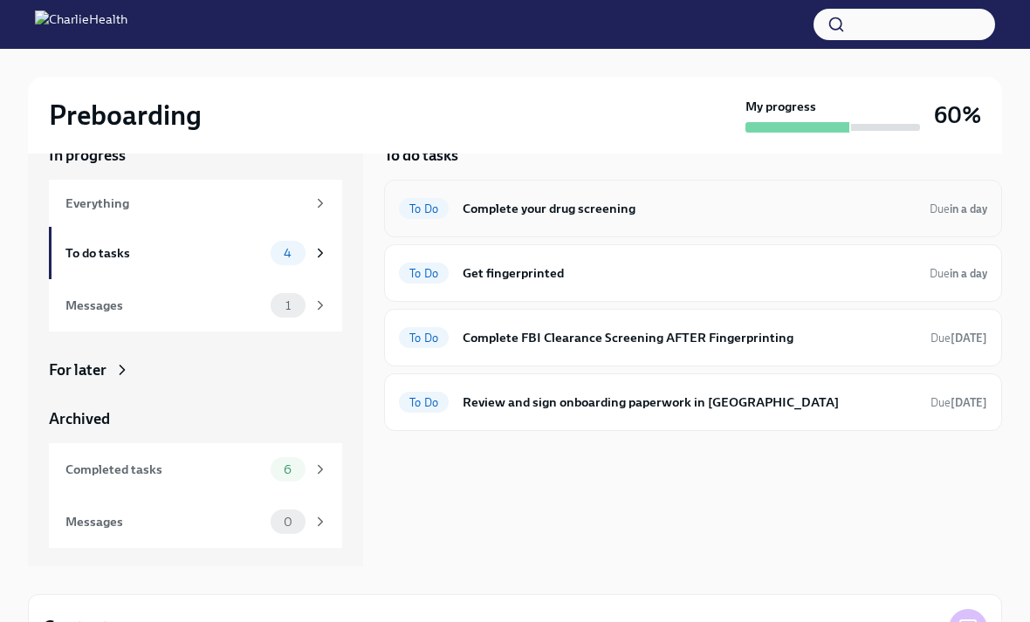
click at [685, 219] on div "To Do Complete your drug screening Due in a day" at bounding box center [693, 209] width 588 height 28
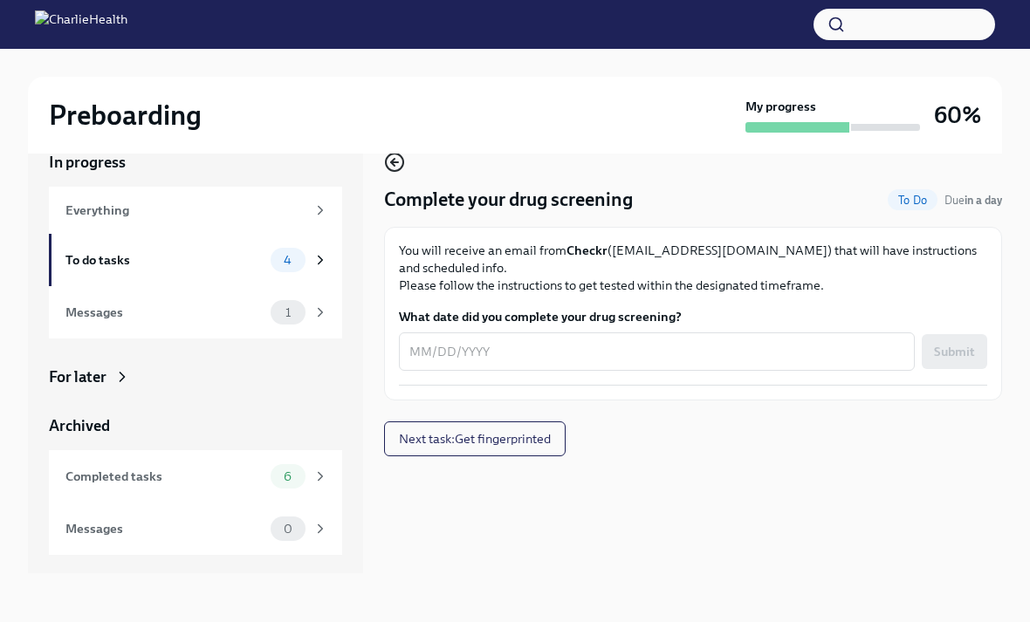
click at [394, 165] on circle "button" at bounding box center [394, 162] width 17 height 17
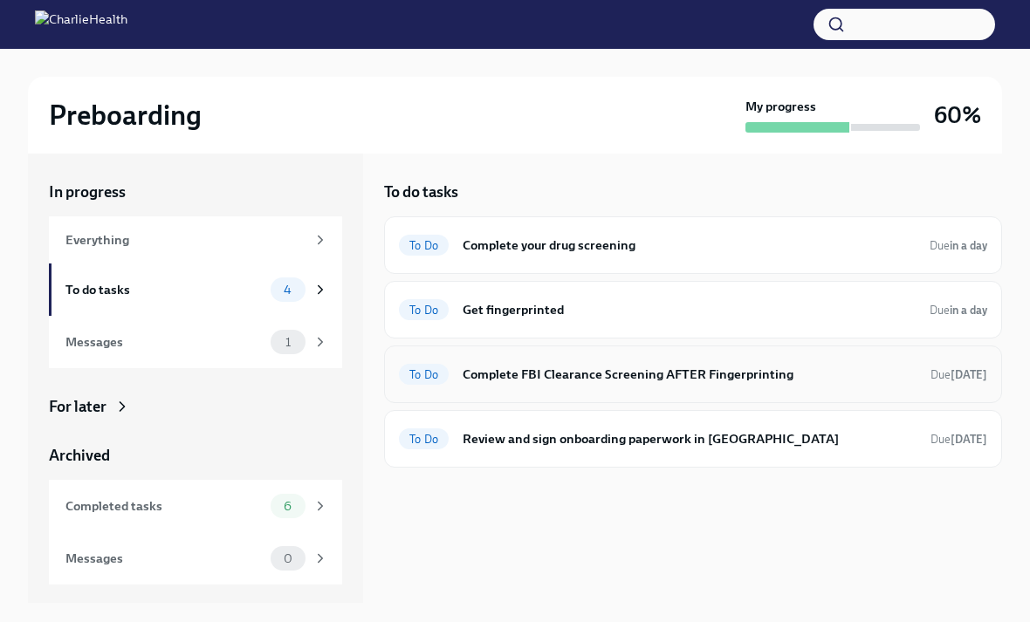
click at [670, 379] on h6 "Complete FBI Clearance Screening AFTER Fingerprinting" at bounding box center [689, 374] width 454 height 19
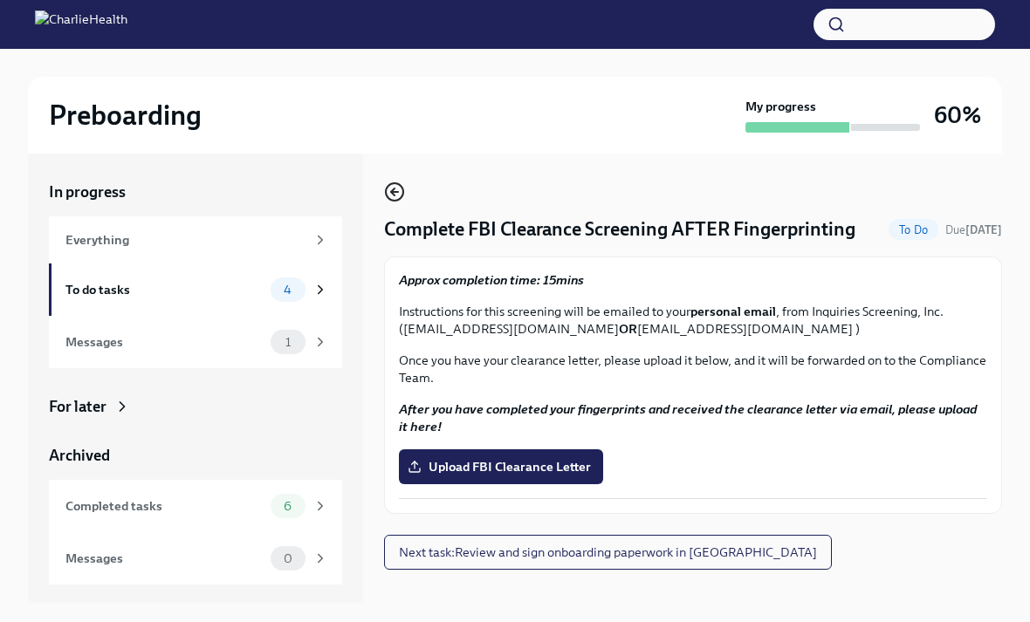
click at [397, 188] on icon "button" at bounding box center [394, 192] width 21 height 21
